Goal: Task Accomplishment & Management: Complete application form

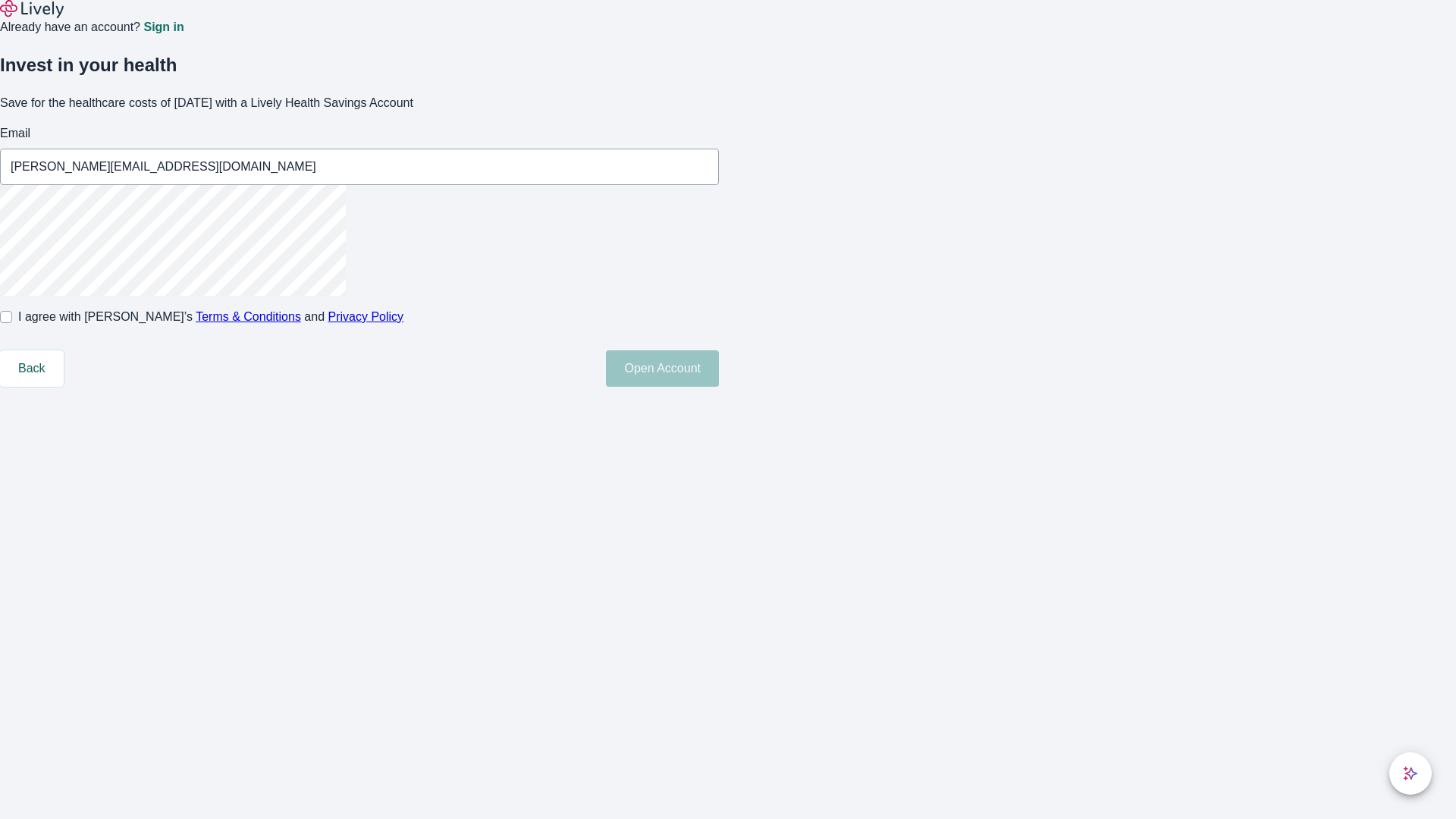
click at [12, 323] on input "I agree with Lively’s Terms & Conditions and Privacy Policy" at bounding box center [6, 316] width 12 height 12
checkbox input "true"
click at [719, 387] on button "Open Account" at bounding box center [662, 368] width 113 height 37
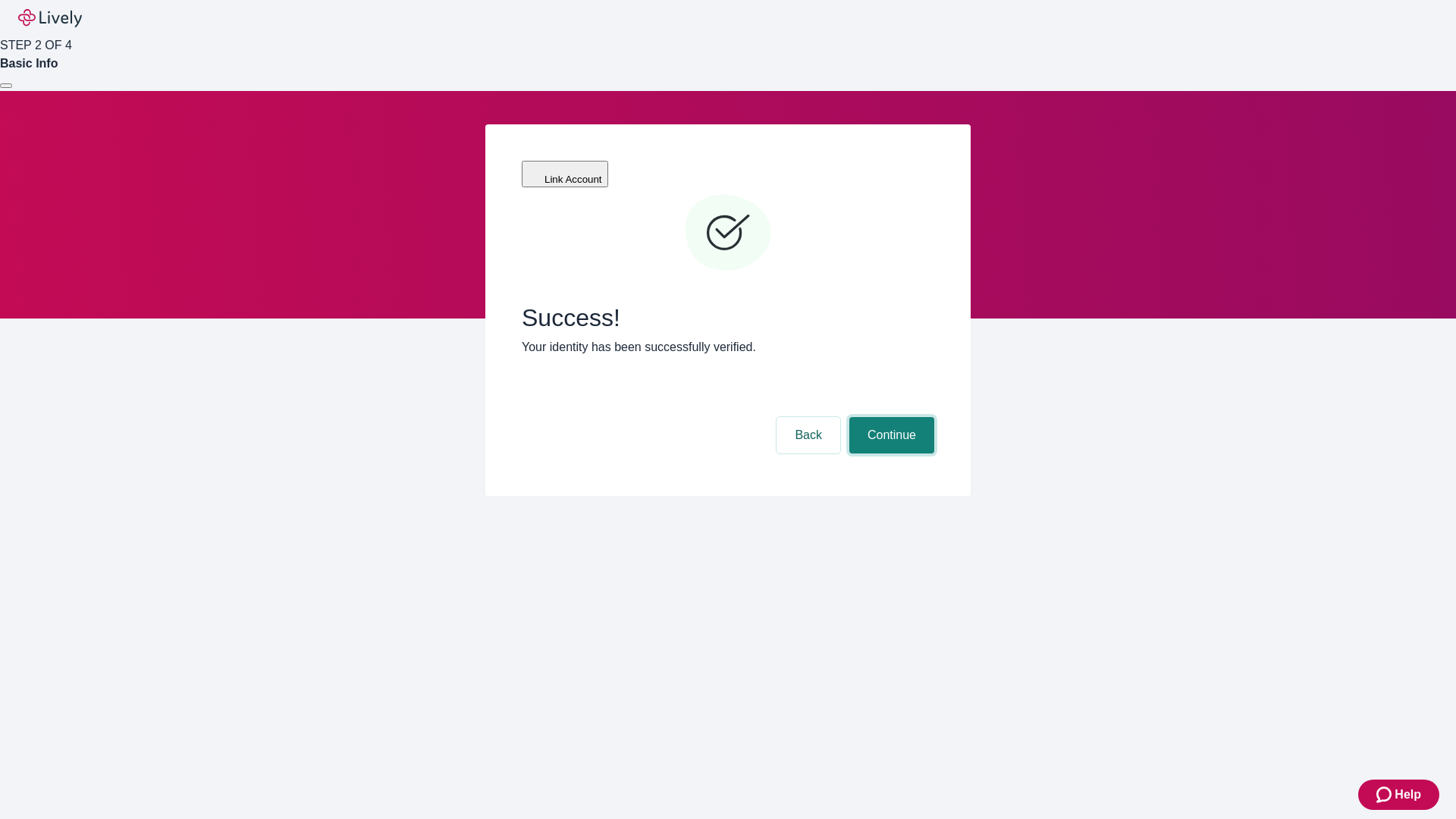
click at [890, 417] on button "Continue" at bounding box center [891, 435] width 85 height 37
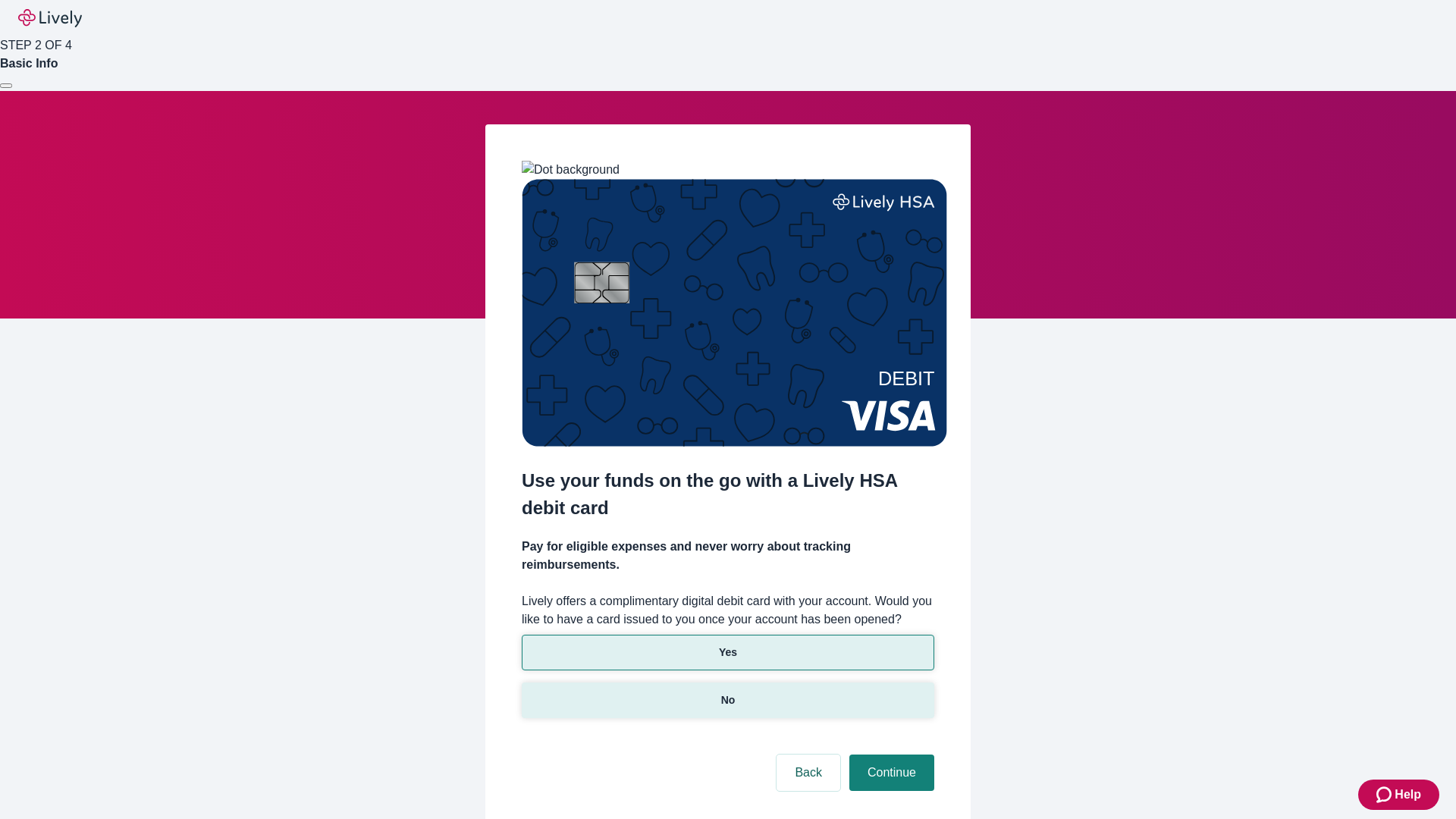
click at [728, 693] on p "No" at bounding box center [728, 700] width 14 height 16
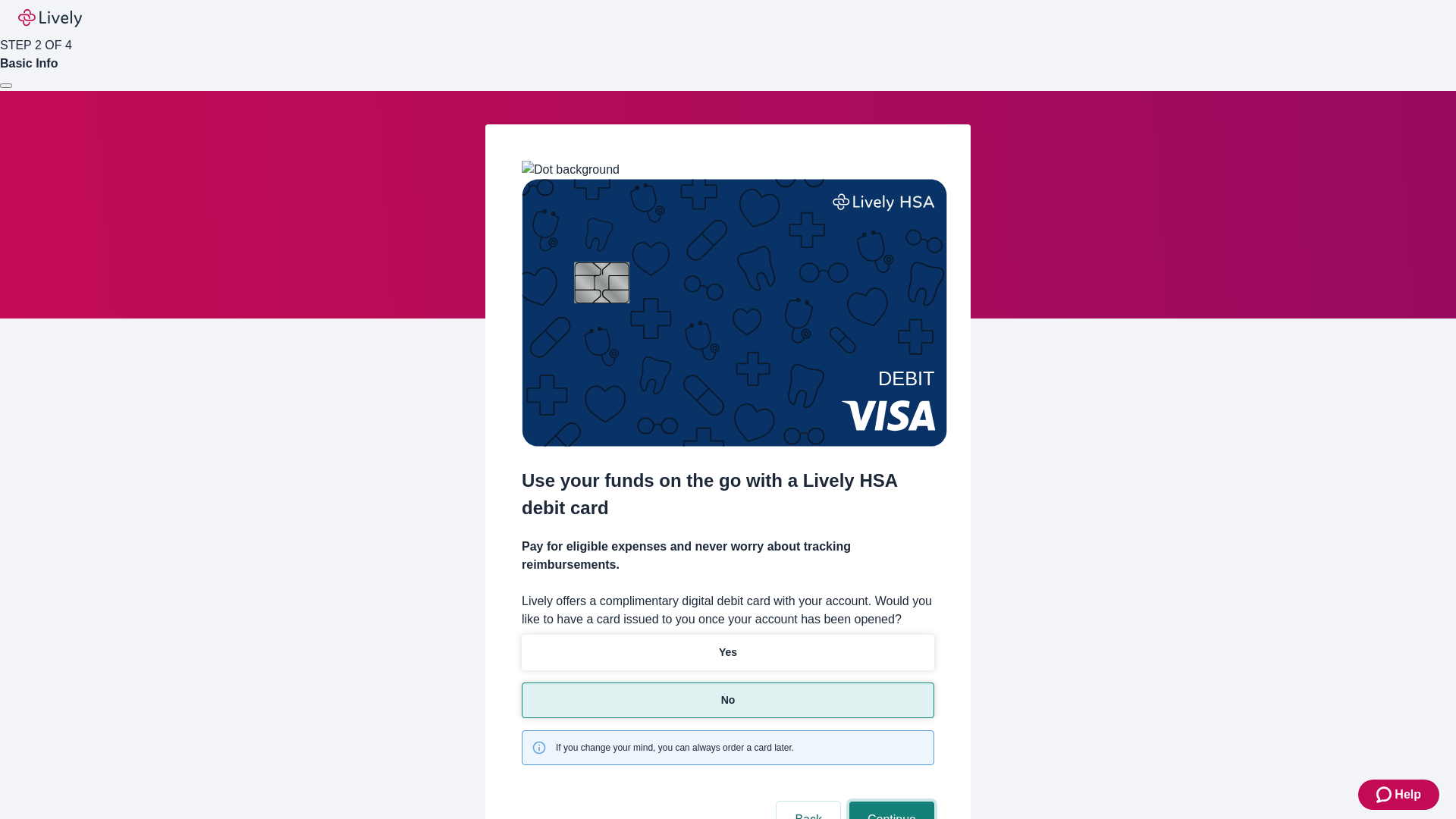
click at [890, 801] on button "Continue" at bounding box center [891, 819] width 85 height 37
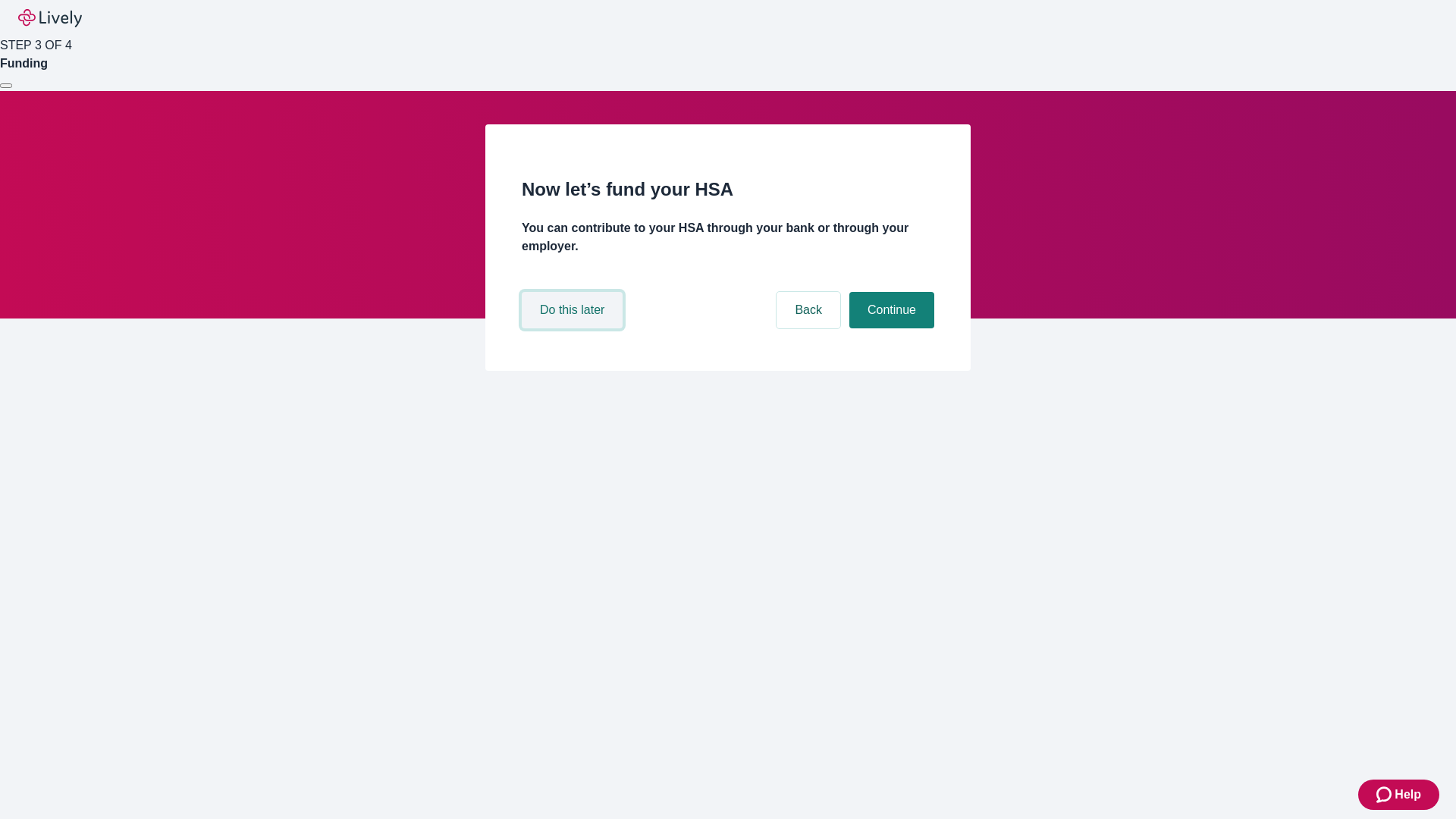
click at [574, 329] on button "Do this later" at bounding box center [572, 310] width 101 height 37
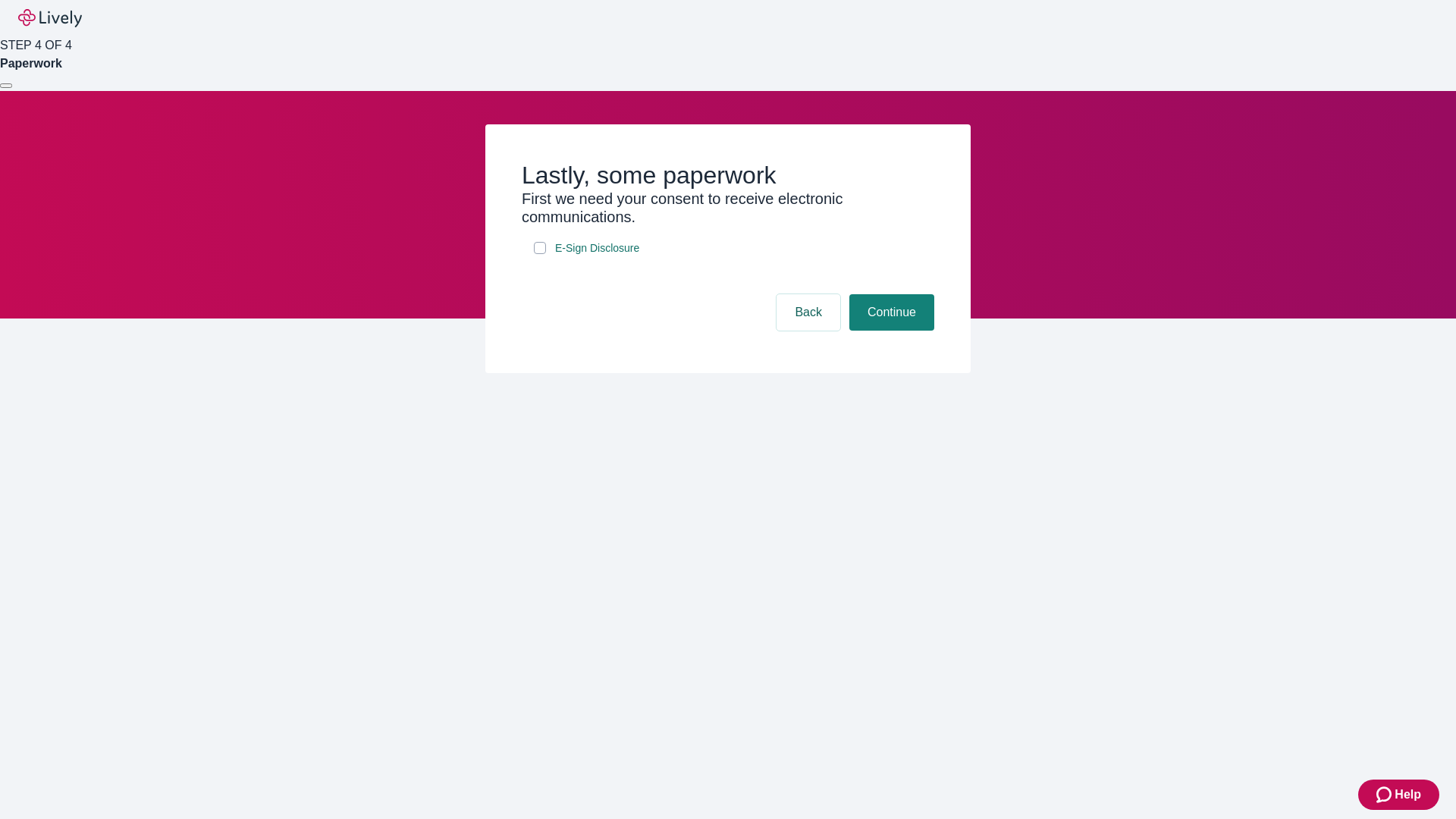
click at [540, 254] on input "E-Sign Disclosure" at bounding box center [539, 247] width 12 height 12
checkbox input "true"
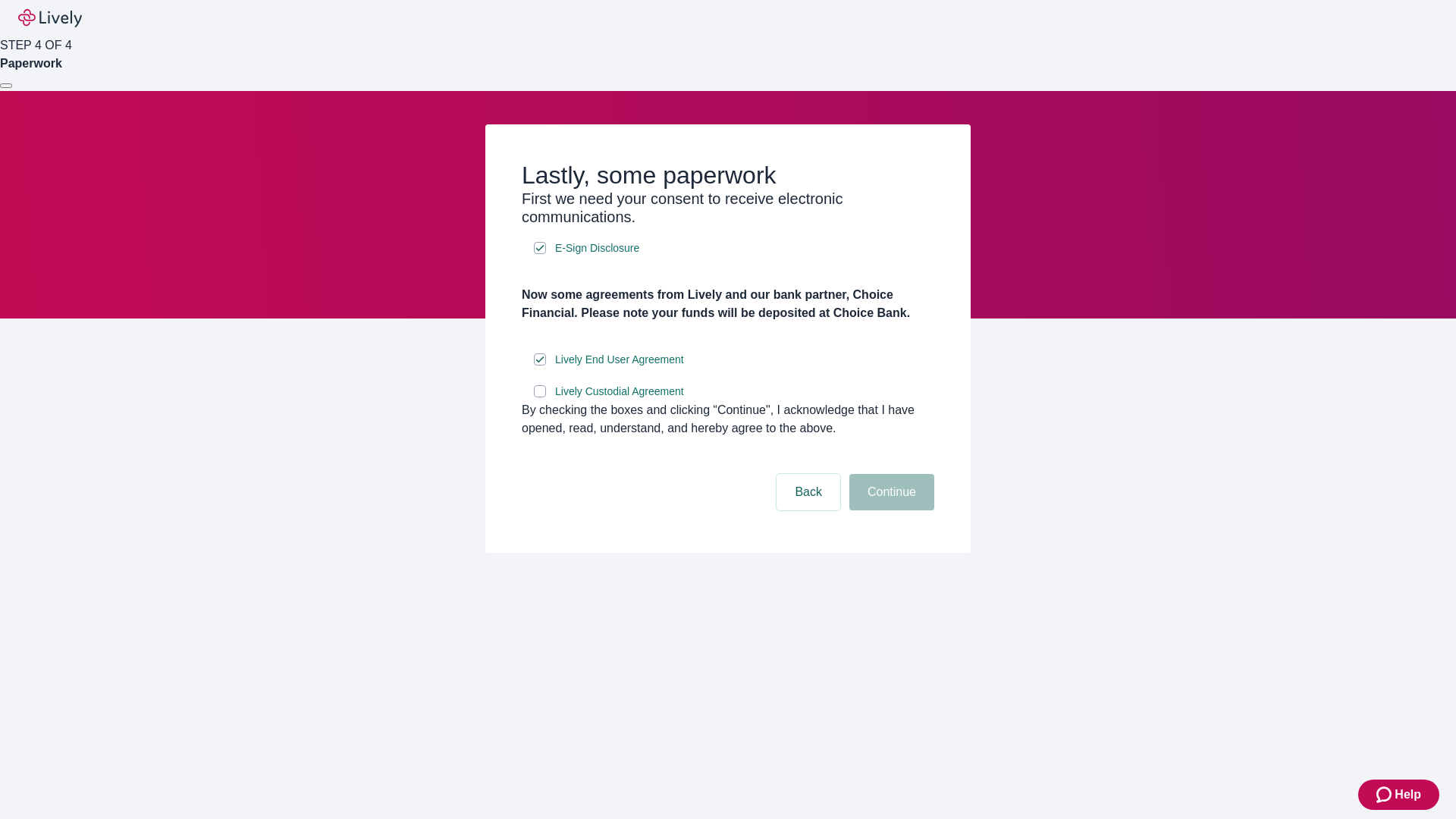
click at [540, 397] on input "Lively Custodial Agreement" at bounding box center [539, 391] width 12 height 12
checkbox input "true"
click at [890, 510] on button "Continue" at bounding box center [891, 491] width 85 height 37
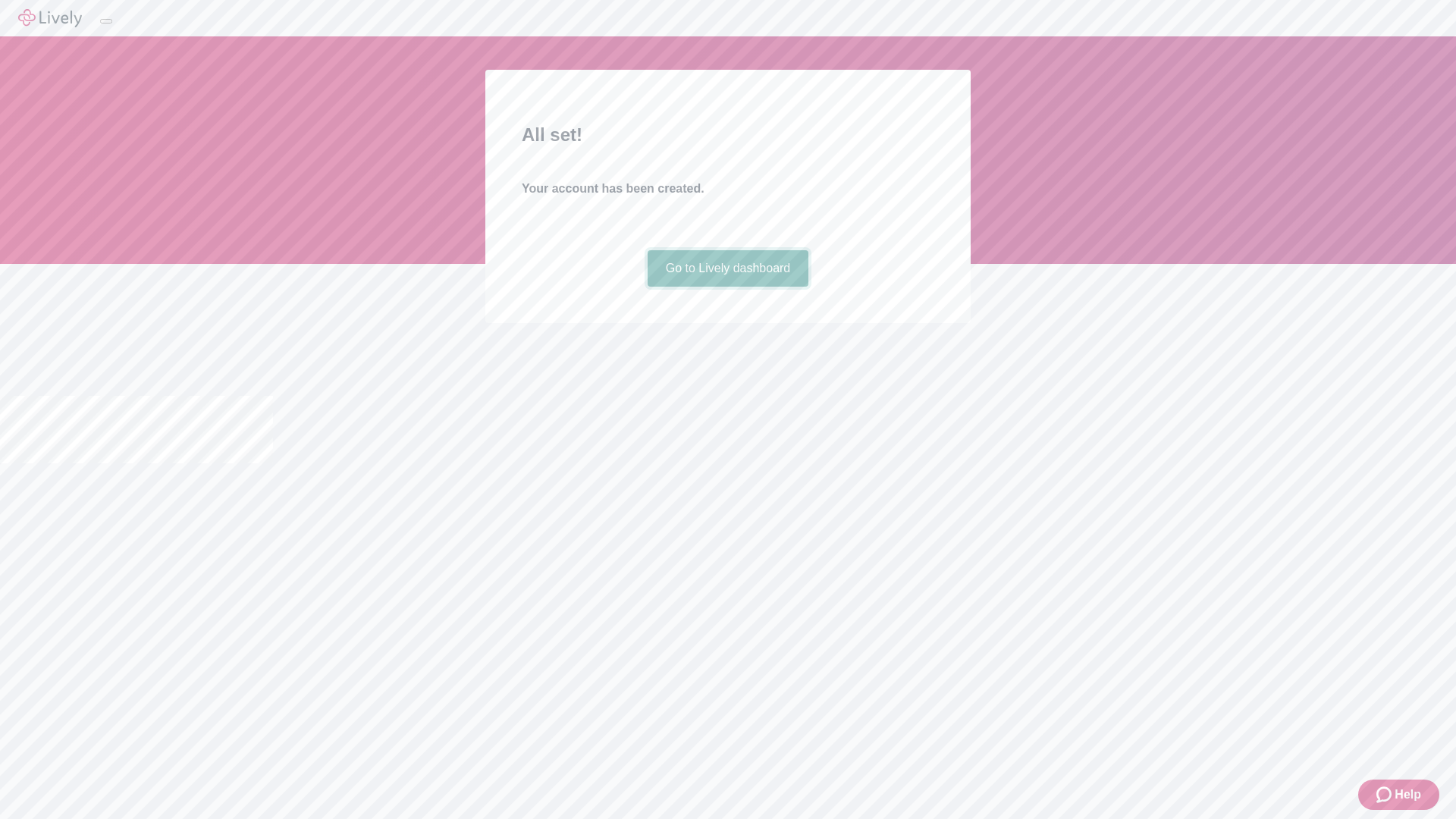
click at [728, 286] on link "Go to Lively dashboard" at bounding box center [728, 268] width 162 height 37
